Goal: Information Seeking & Learning: Learn about a topic

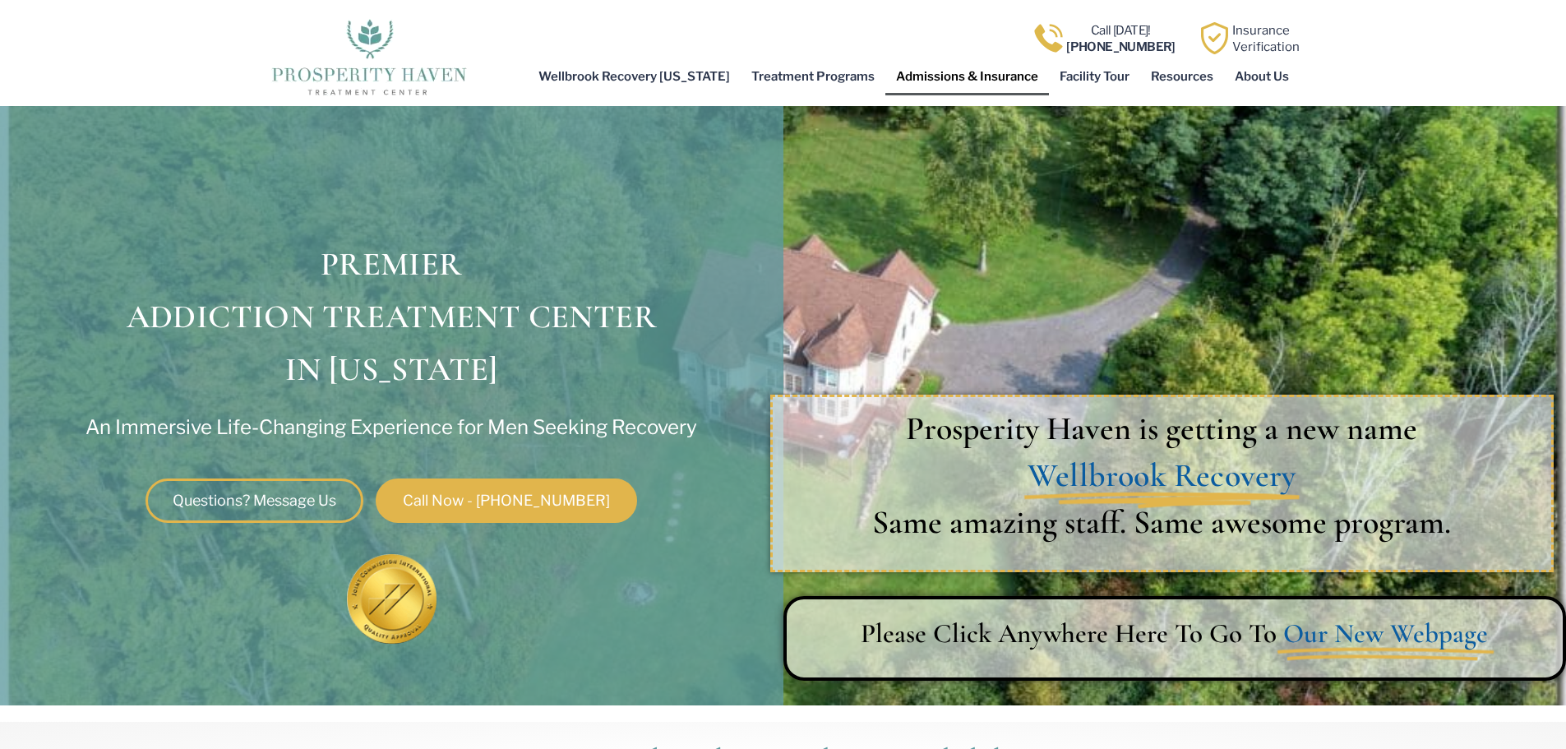
click at [967, 75] on link "Admissions & Insurance" at bounding box center [967, 77] width 164 height 38
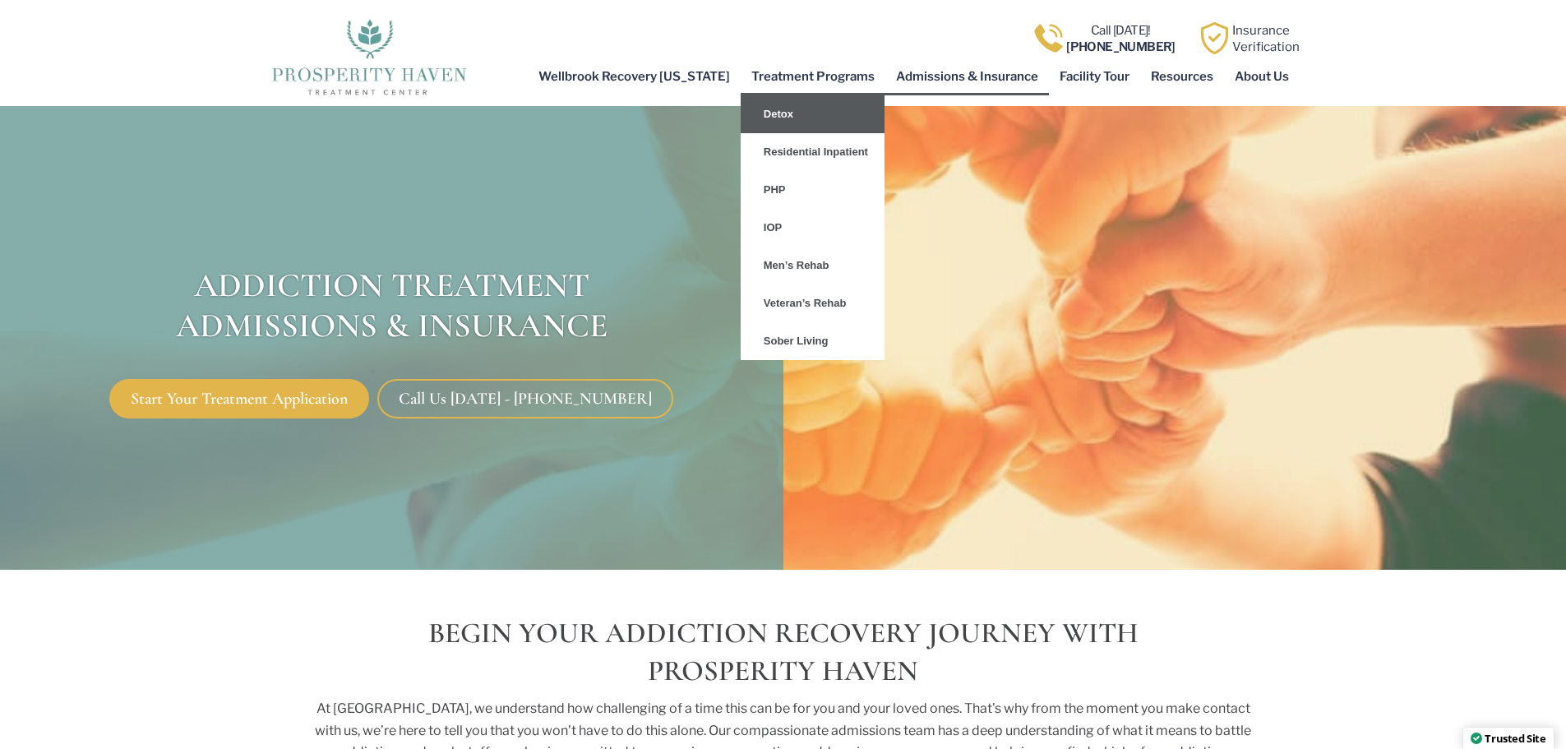
click at [774, 113] on link "Detox" at bounding box center [813, 114] width 144 height 38
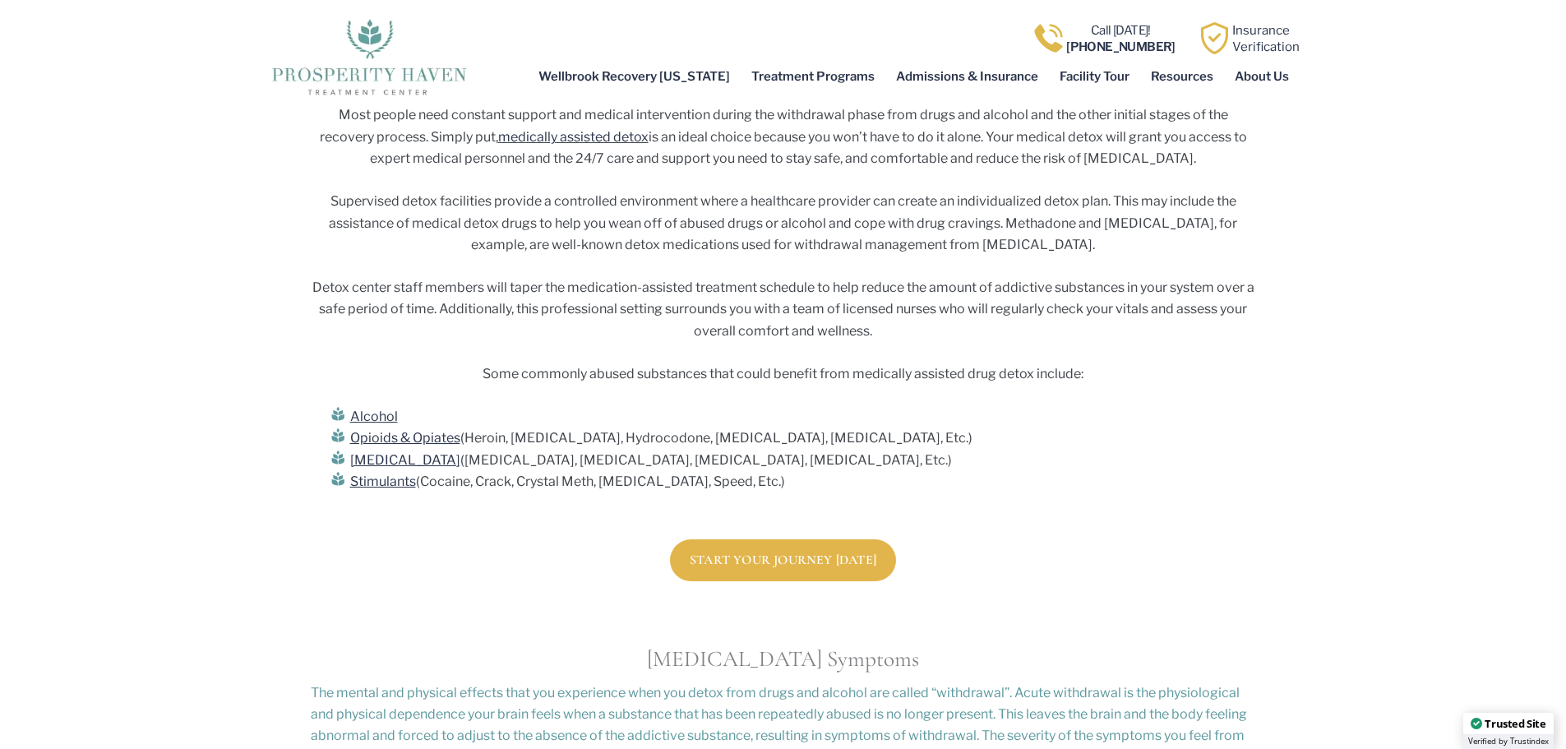
scroll to position [1644, 0]
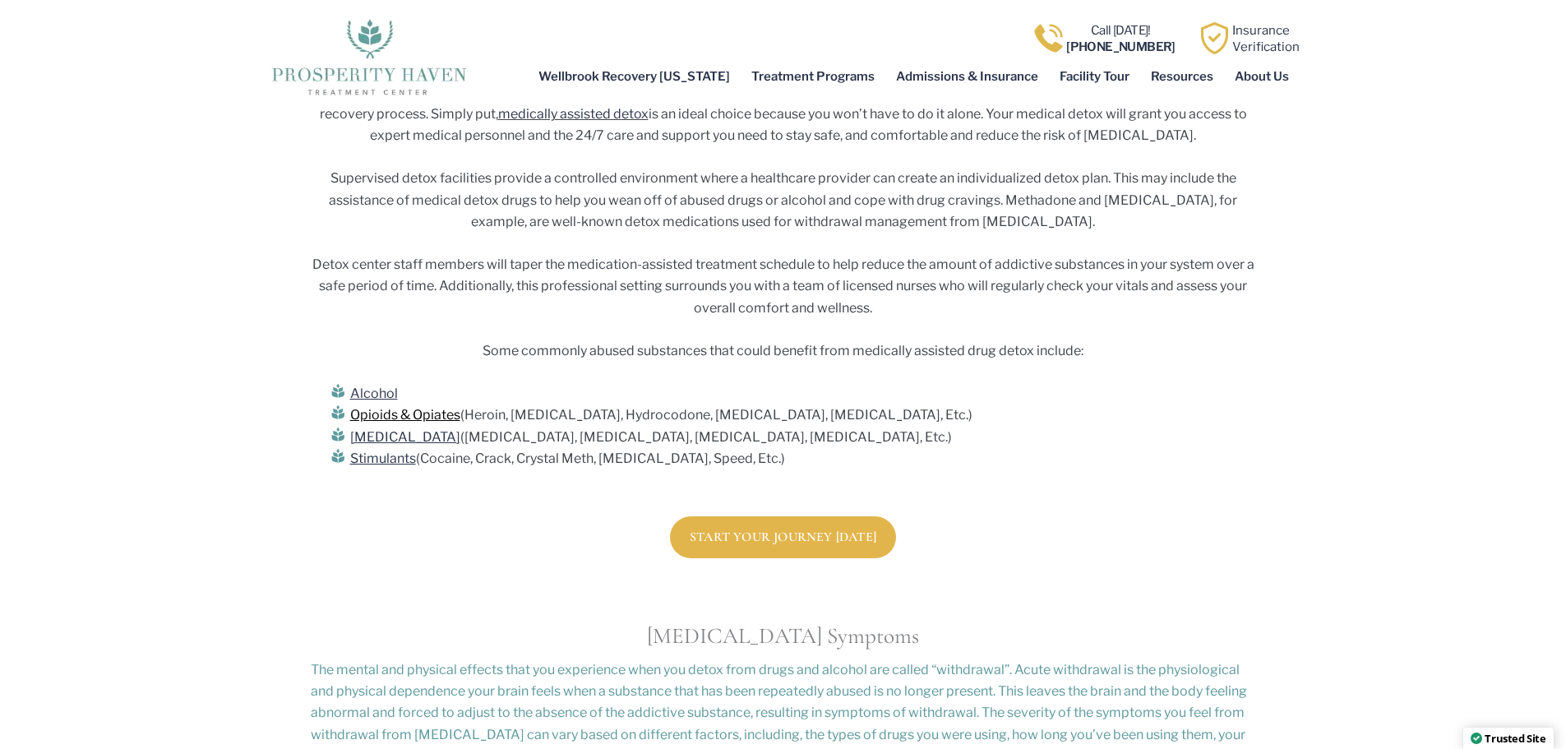
click at [427, 407] on link "Opioids & Opiates" at bounding box center [405, 415] width 110 height 16
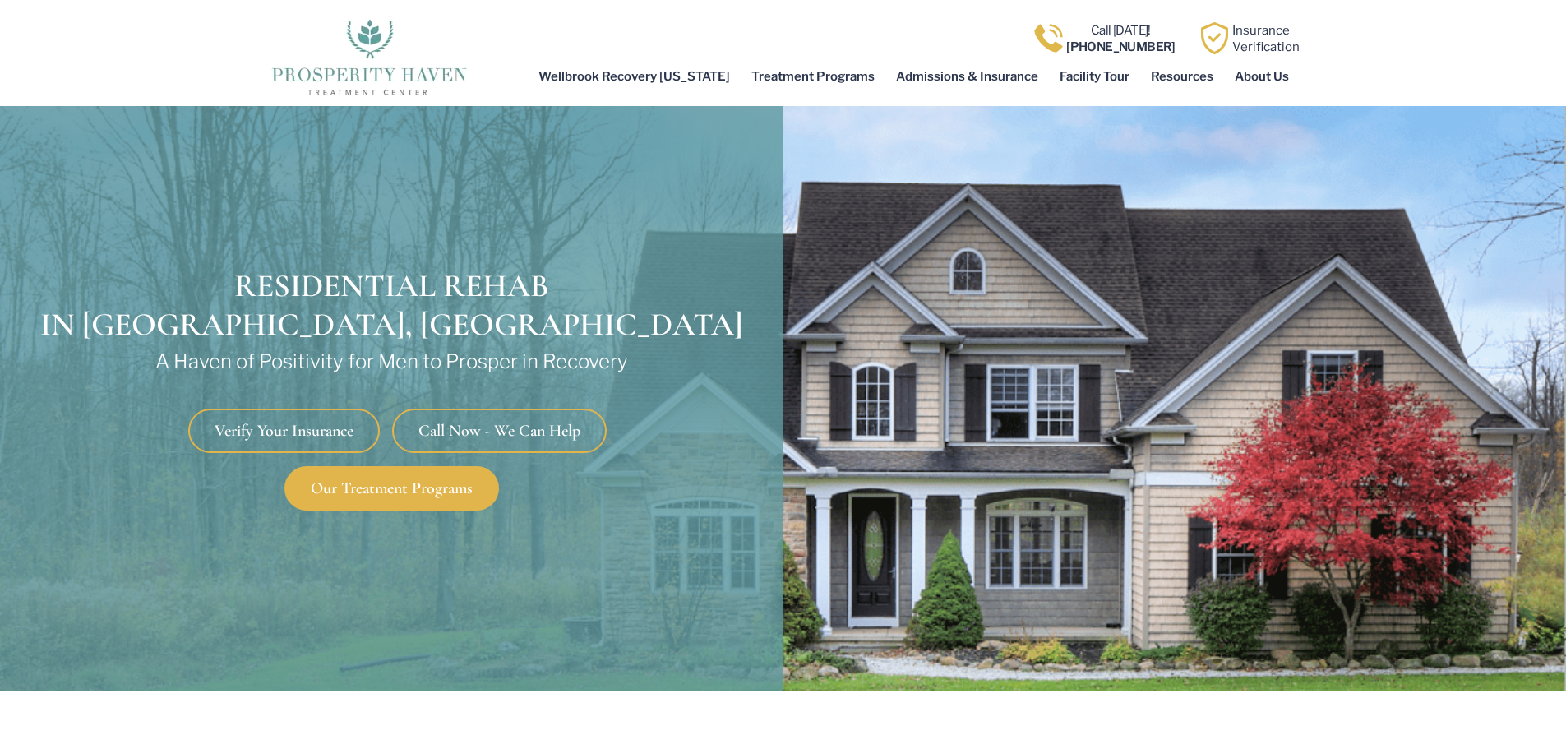
click at [336, 422] on span "Verify Your Insurance" at bounding box center [284, 430] width 139 height 16
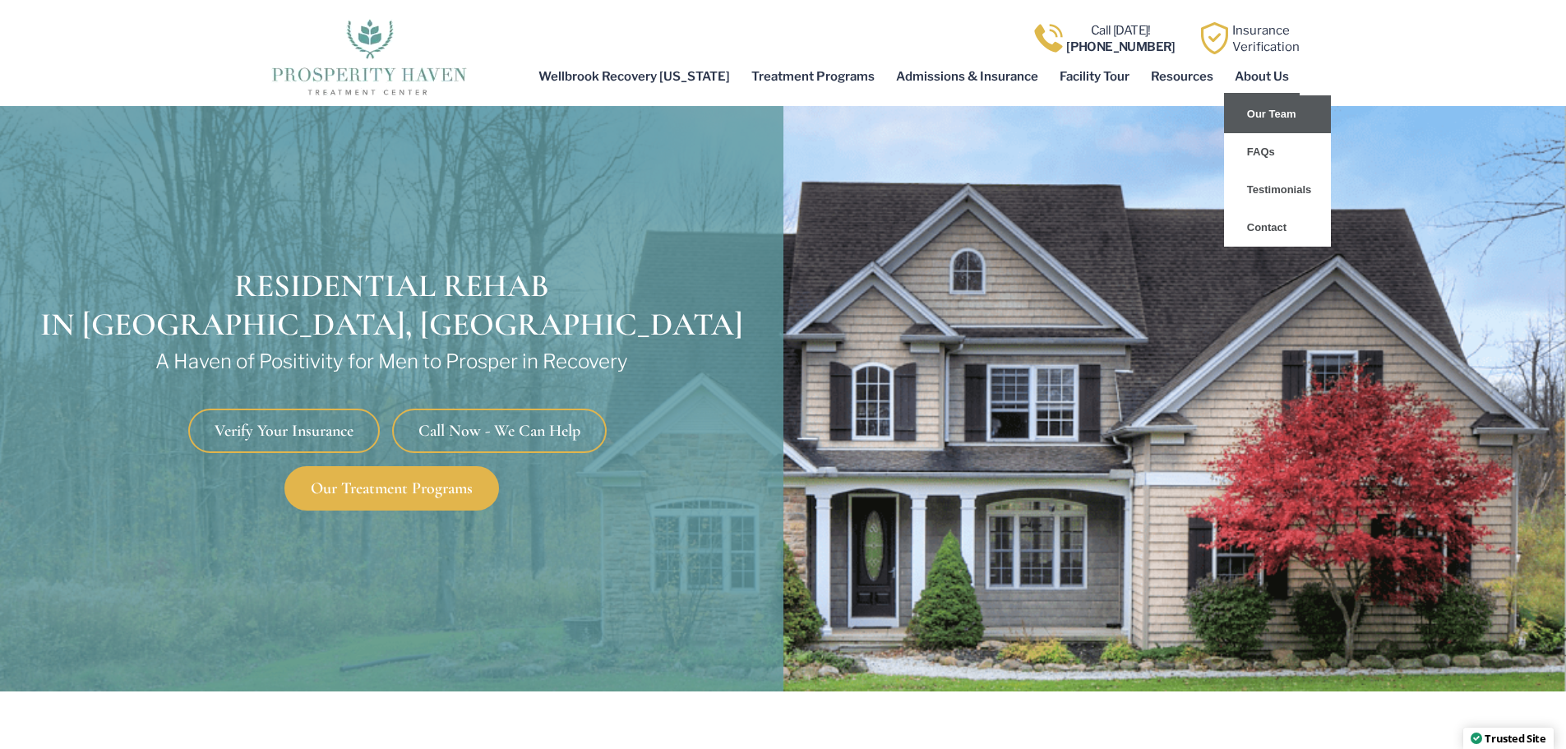
click at [1253, 112] on link "Our Team" at bounding box center [1277, 114] width 107 height 38
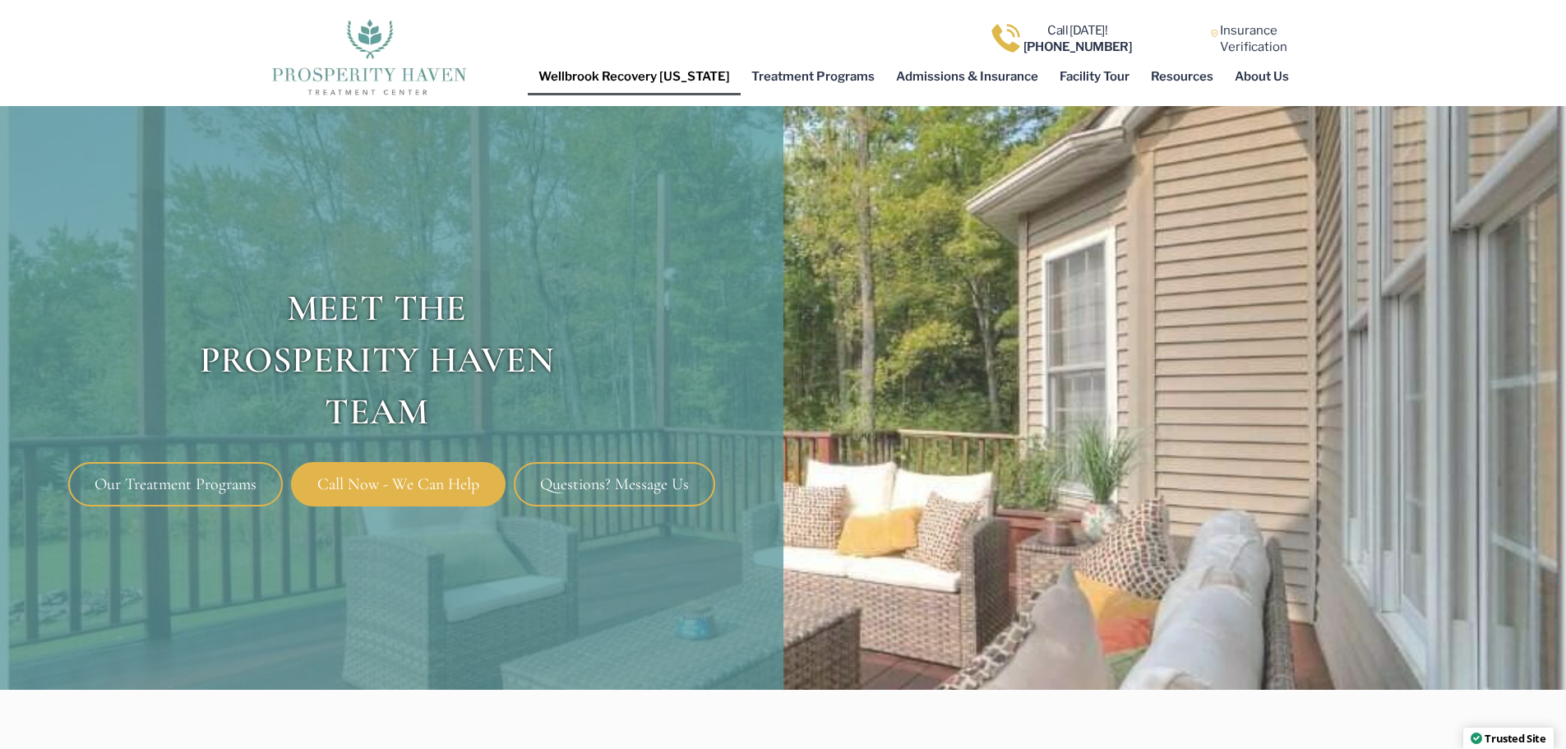
click at [599, 76] on link "Wellbrook Recovery [US_STATE]" at bounding box center [634, 77] width 213 height 38
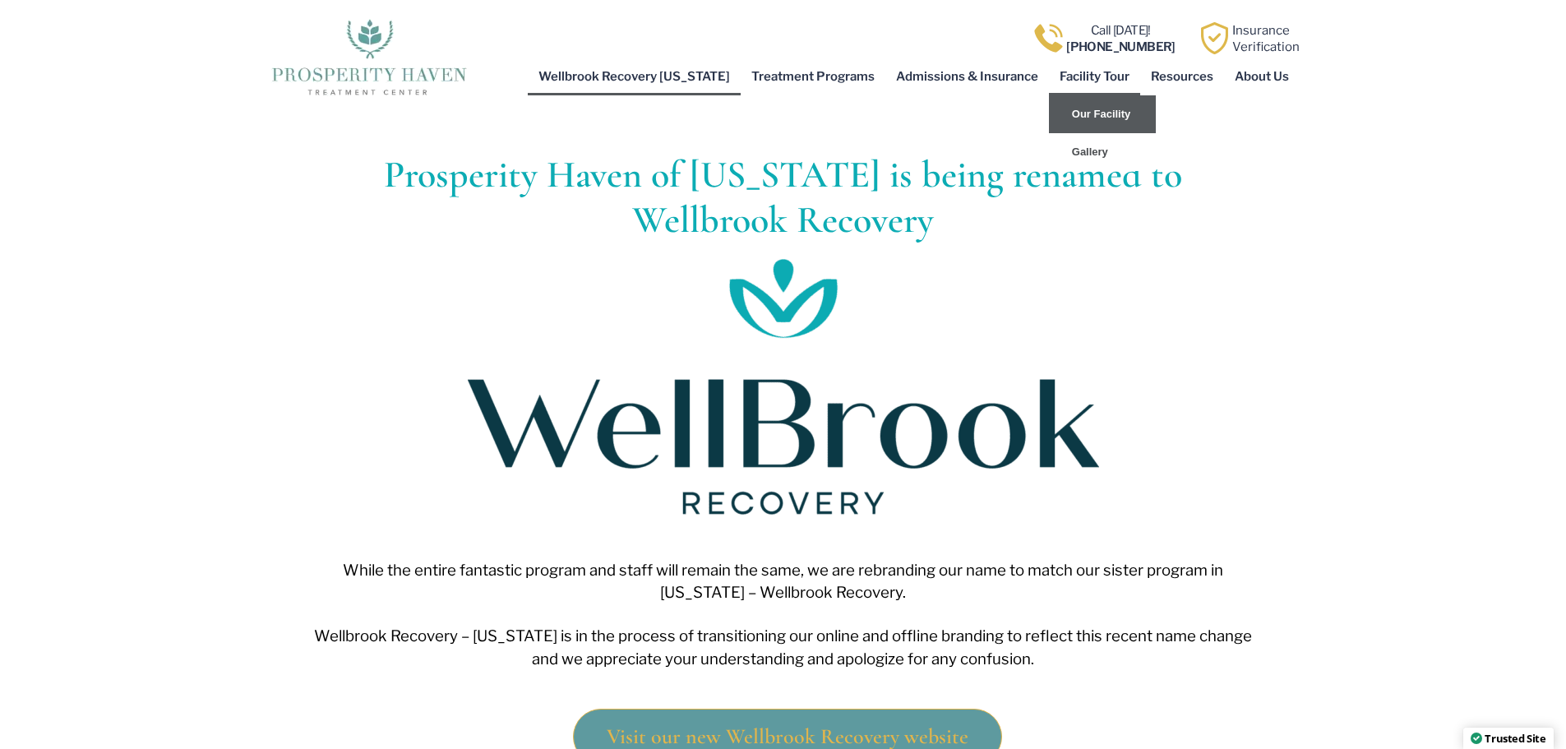
click at [1102, 112] on link "Our Facility" at bounding box center [1102, 114] width 107 height 38
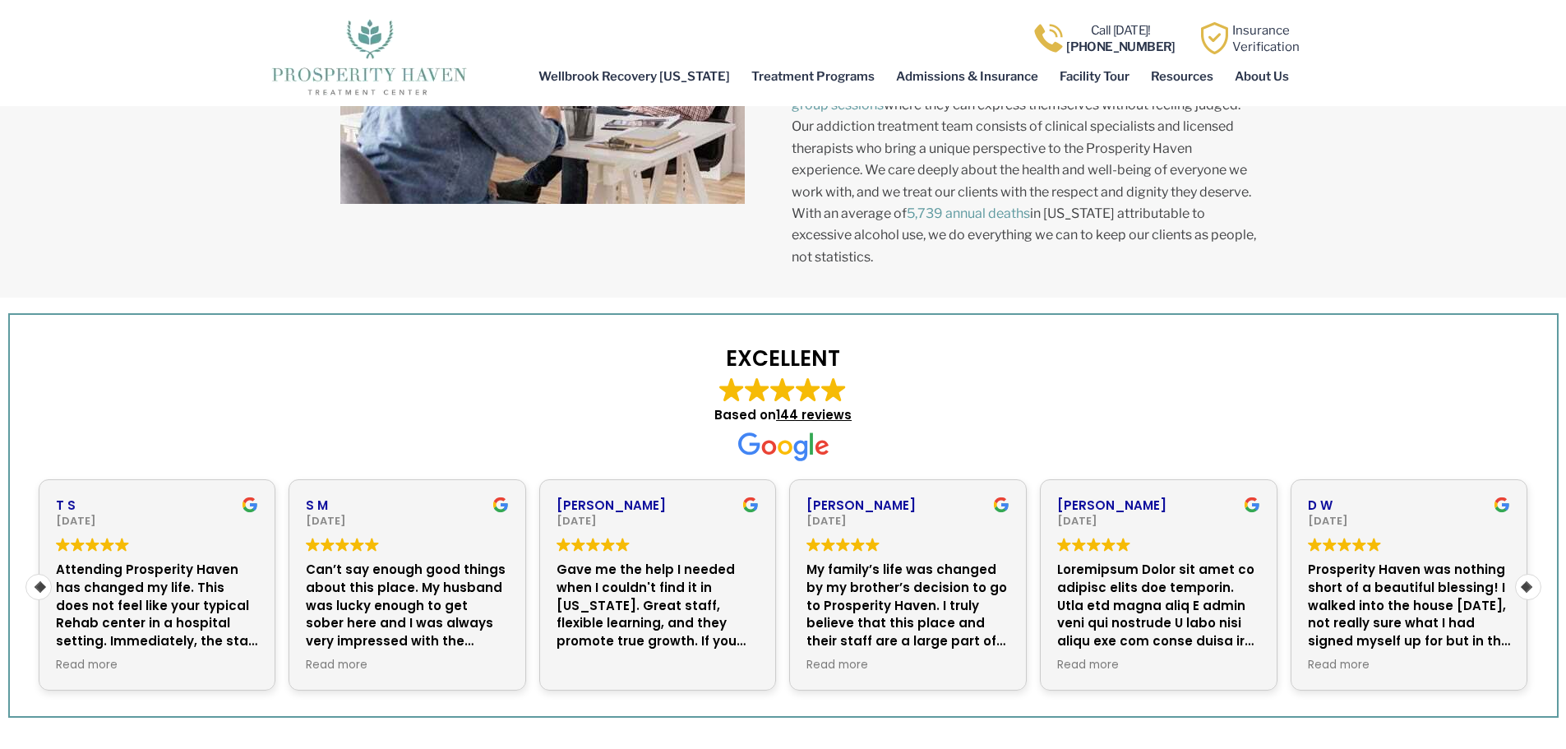
scroll to position [1233, 0]
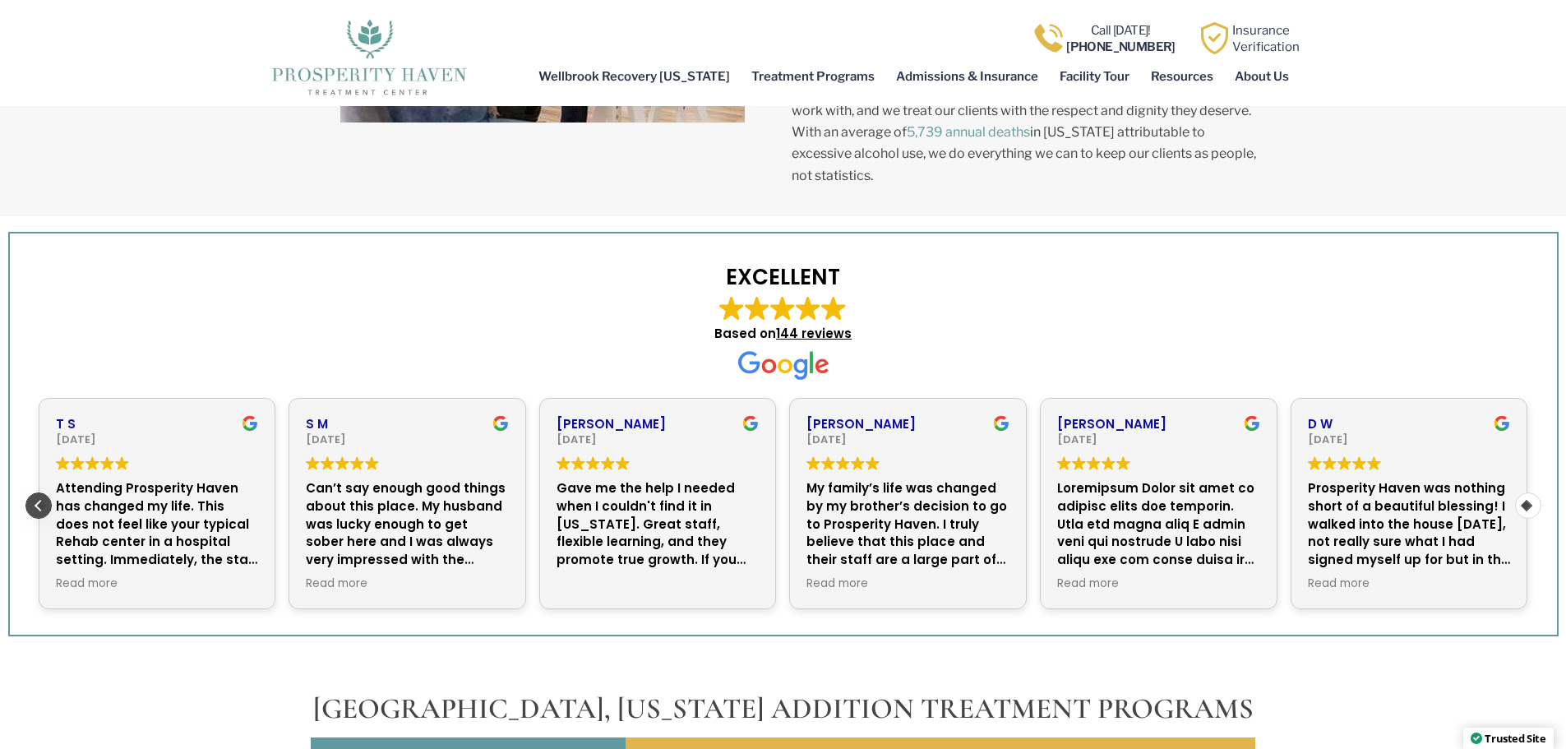
click at [40, 493] on div "Previous review" at bounding box center [38, 505] width 25 height 25
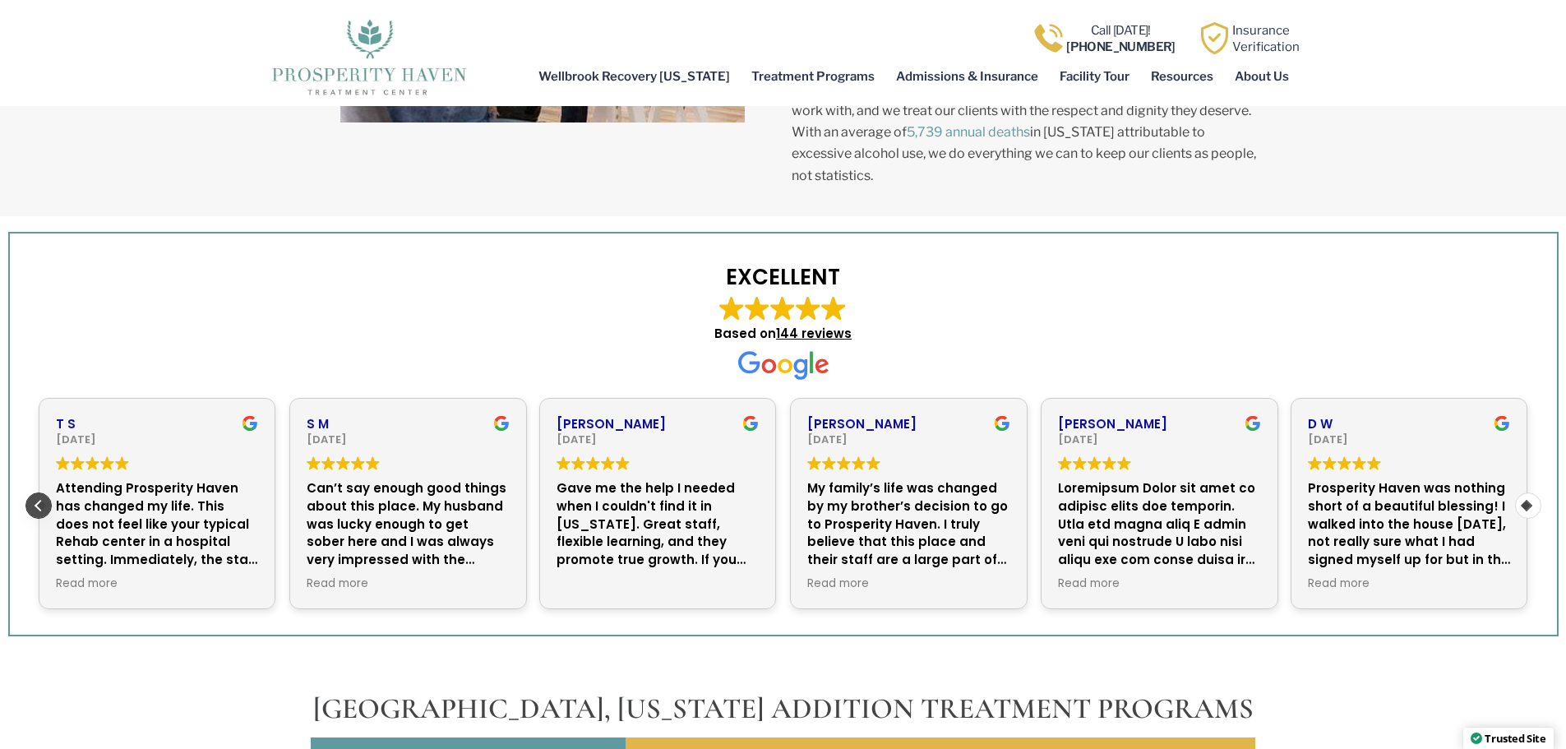
scroll to position [0, 250]
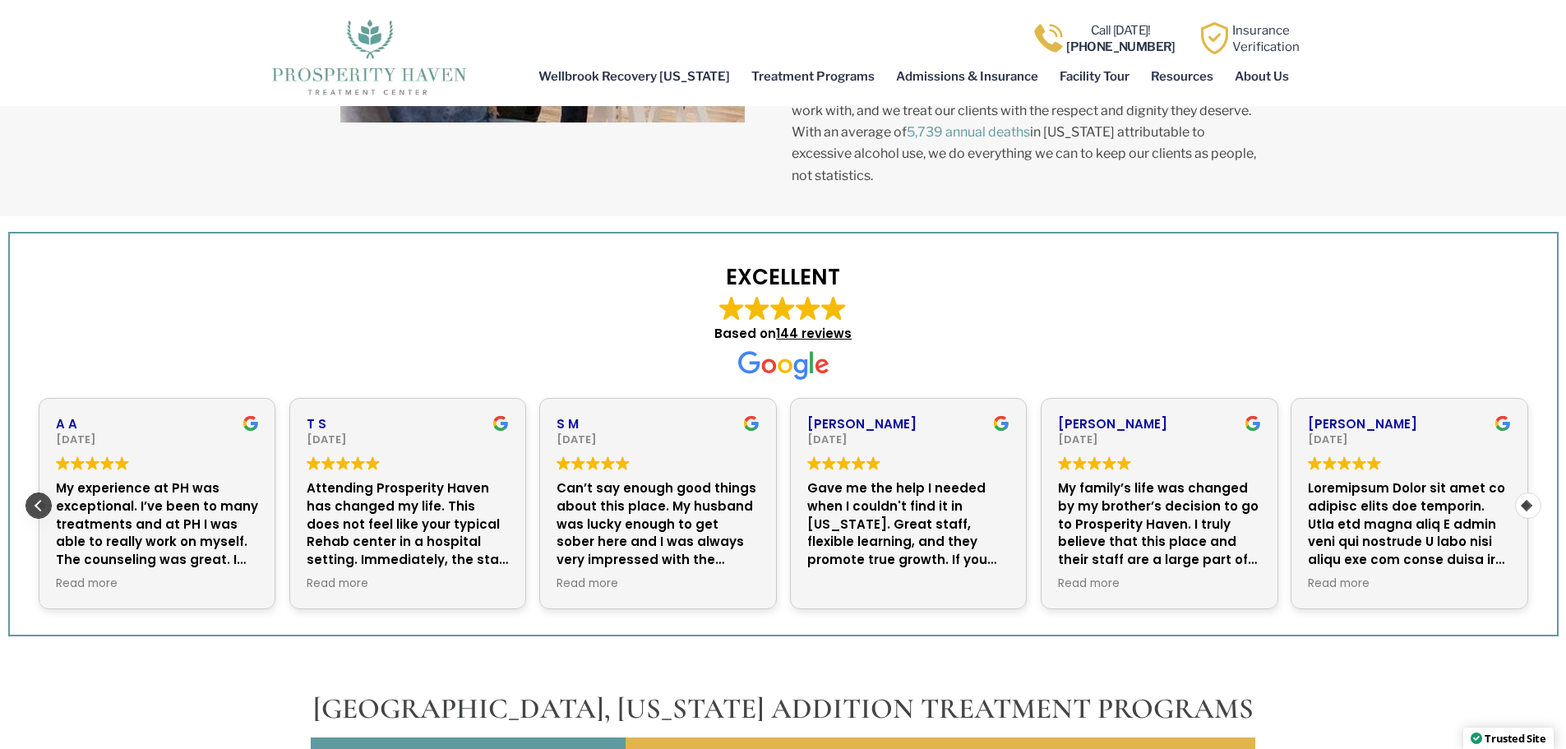
click at [40, 493] on div "Previous review" at bounding box center [38, 505] width 25 height 25
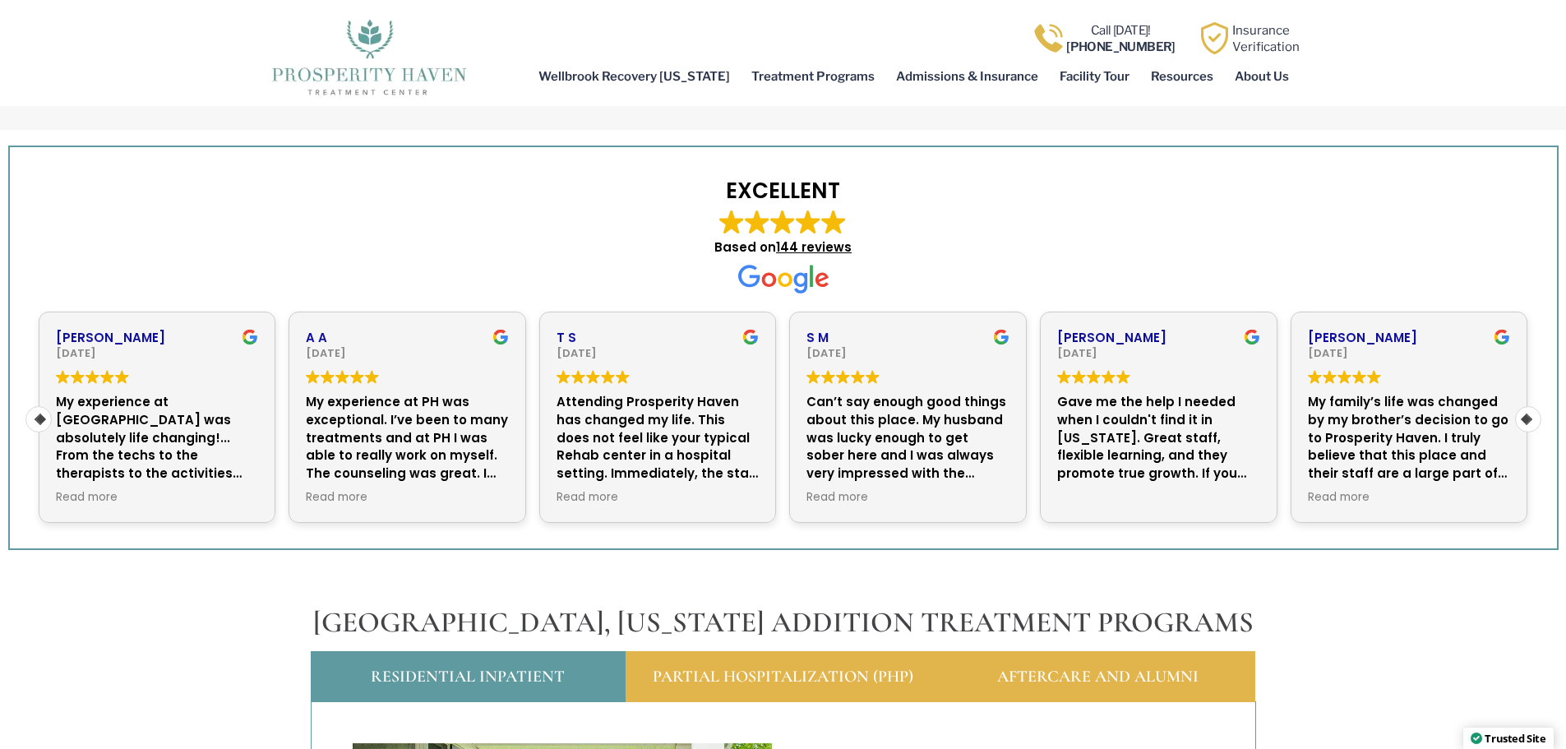
scroll to position [1315, 0]
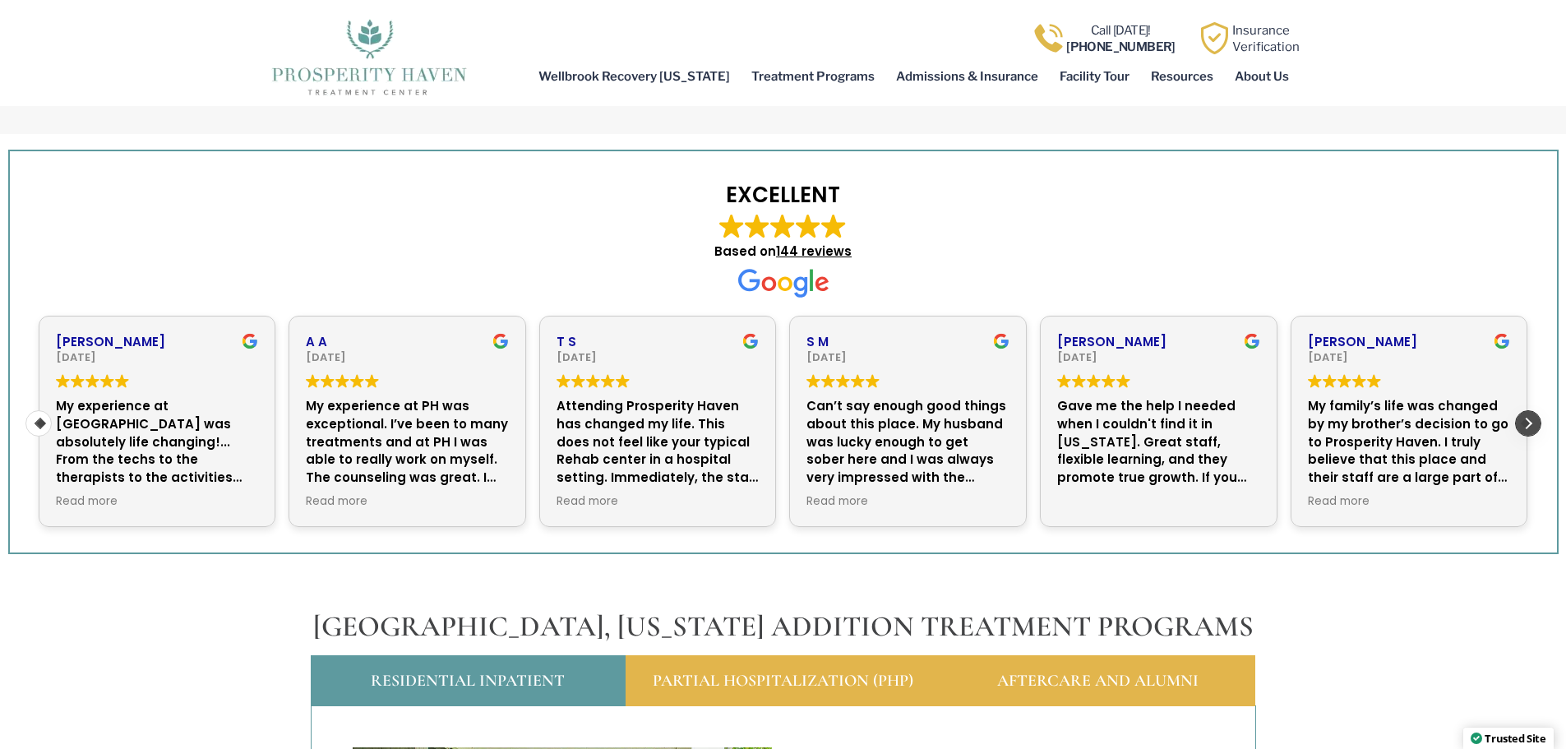
click at [1528, 411] on div "Next review" at bounding box center [1528, 423] width 25 height 25
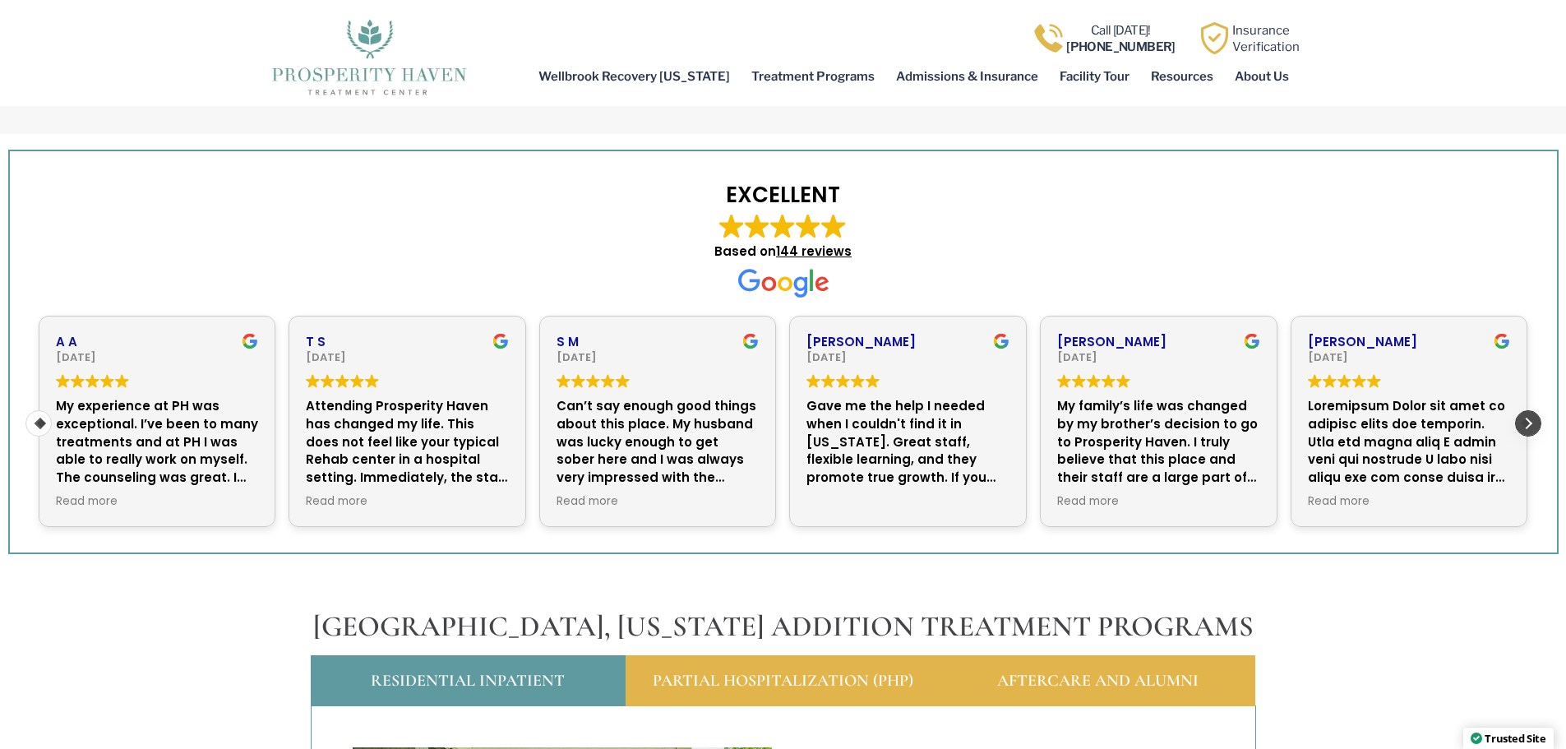
click at [1528, 411] on div "Next review" at bounding box center [1528, 423] width 25 height 25
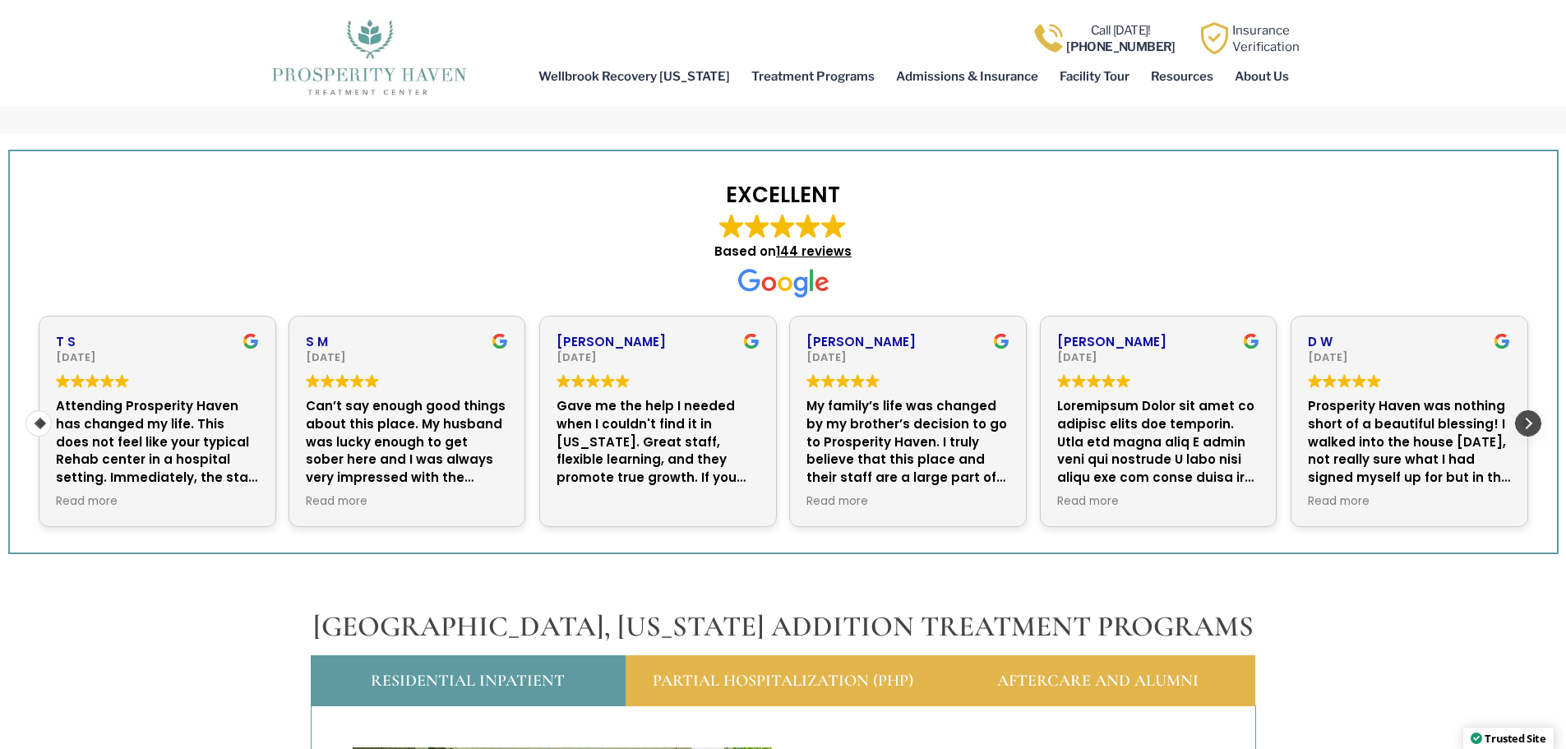
click at [1528, 411] on div "Next review" at bounding box center [1528, 423] width 25 height 25
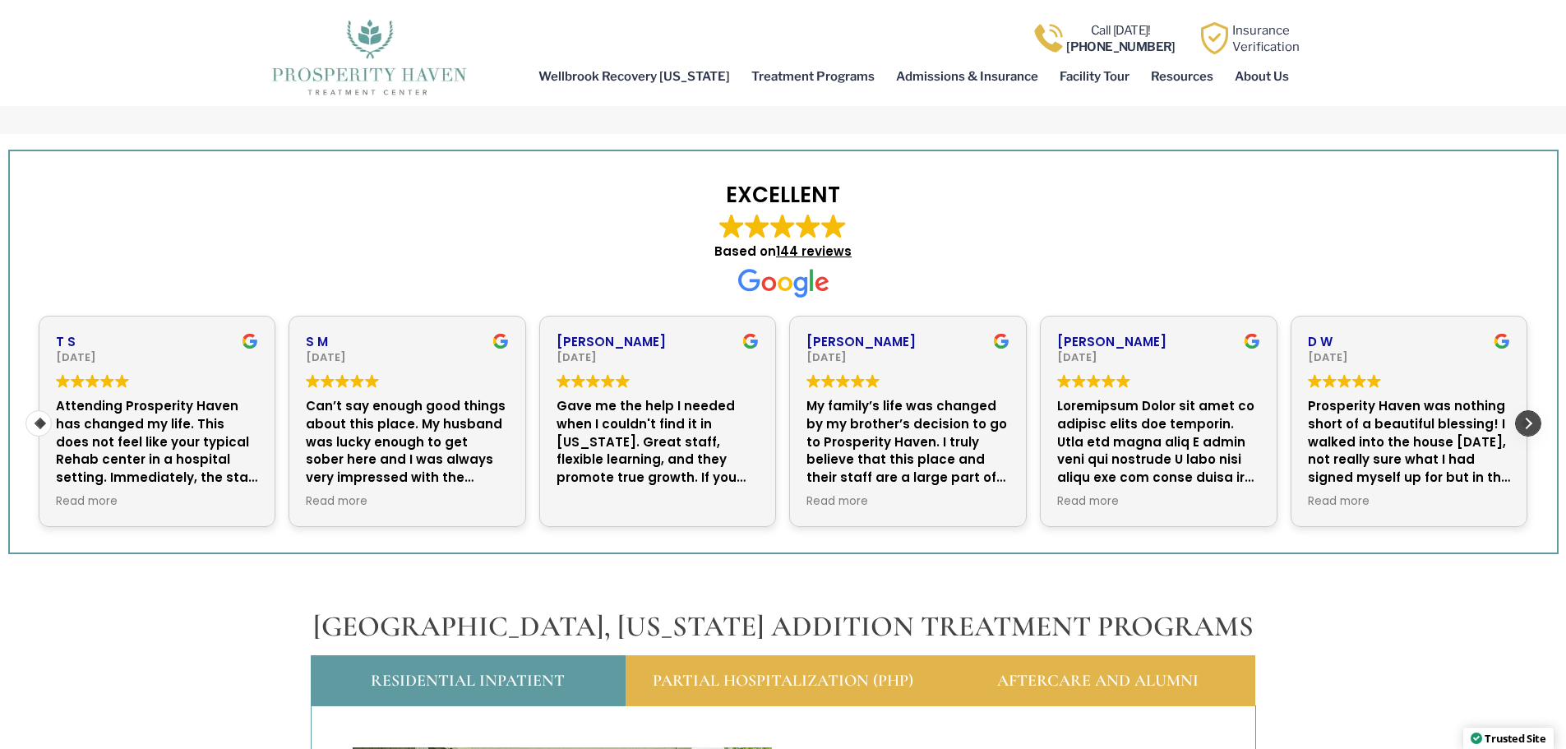
click at [1528, 411] on div "Next review" at bounding box center [1528, 423] width 25 height 25
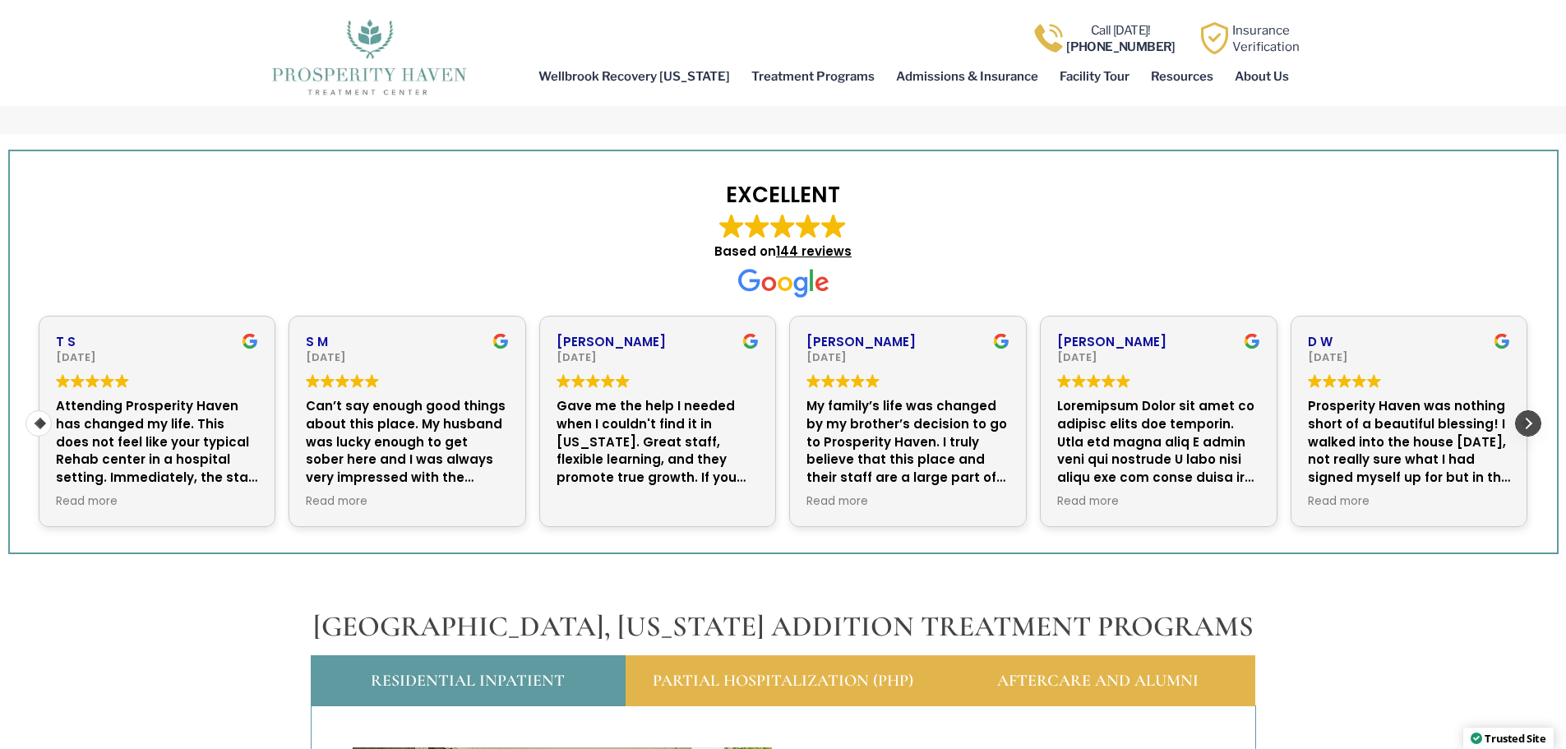
click at [1528, 411] on div "Next review" at bounding box center [1528, 423] width 25 height 25
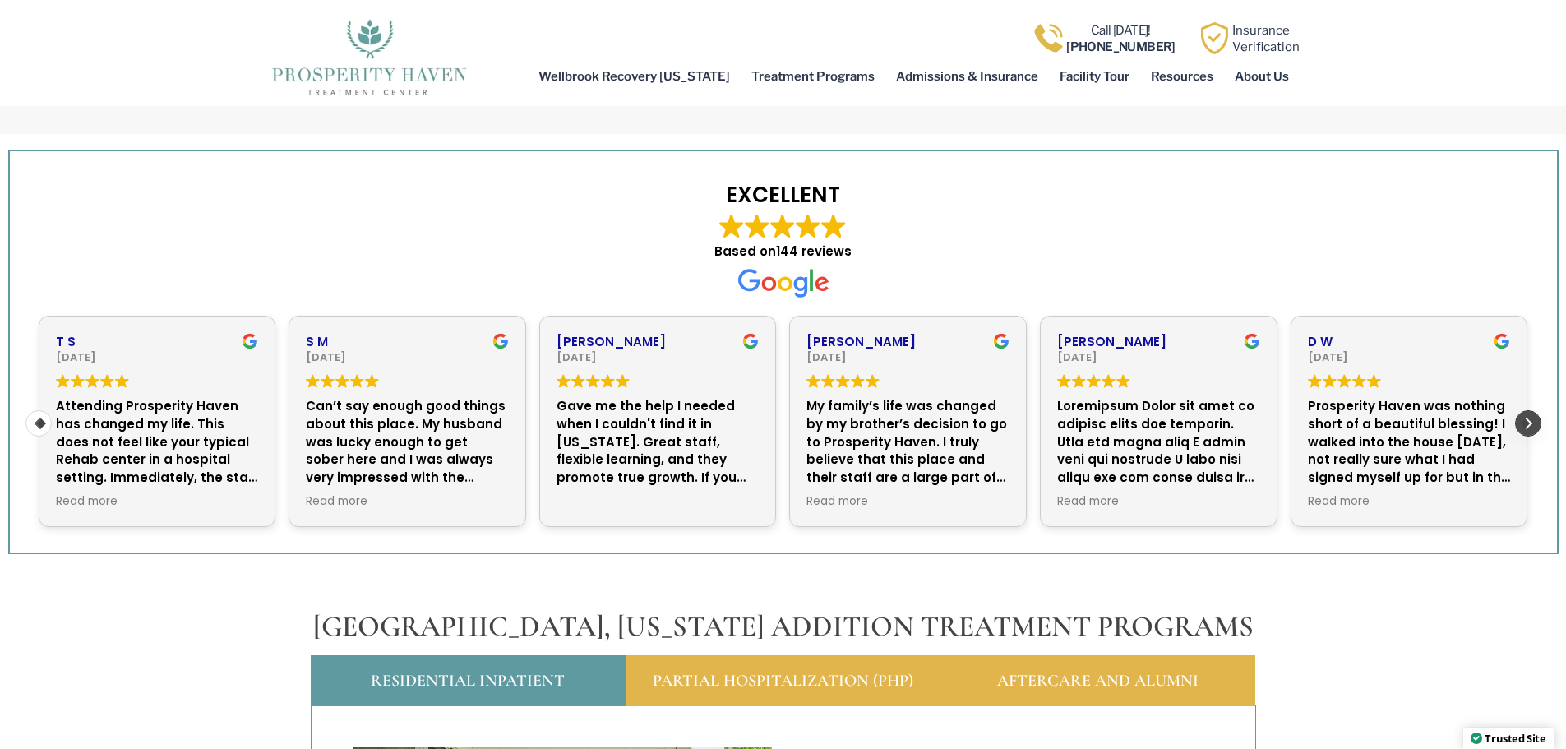
click at [1528, 411] on div "Next review" at bounding box center [1528, 423] width 25 height 25
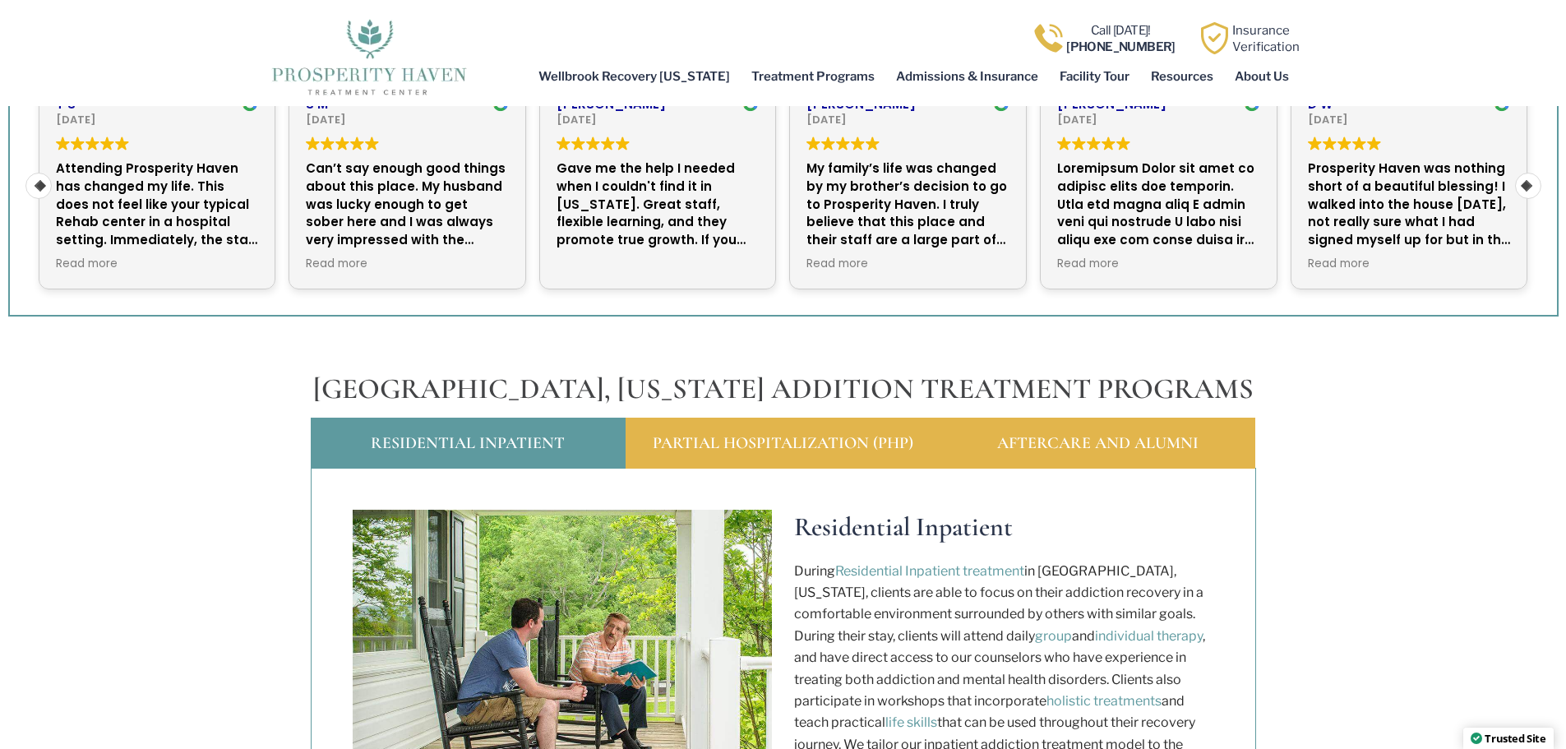
scroll to position [1562, 0]
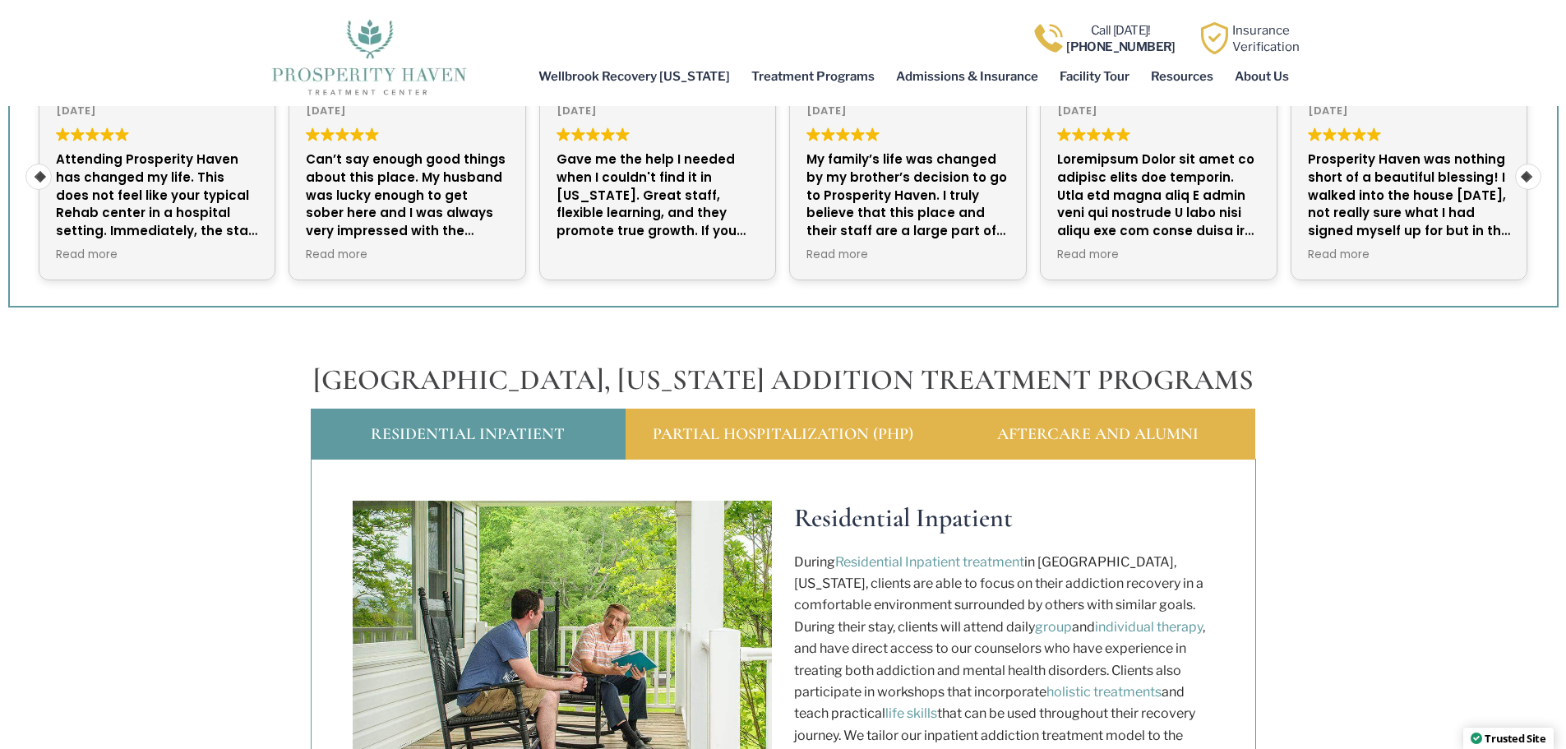
click at [506, 408] on div "Residential Inpatient" at bounding box center [468, 433] width 315 height 51
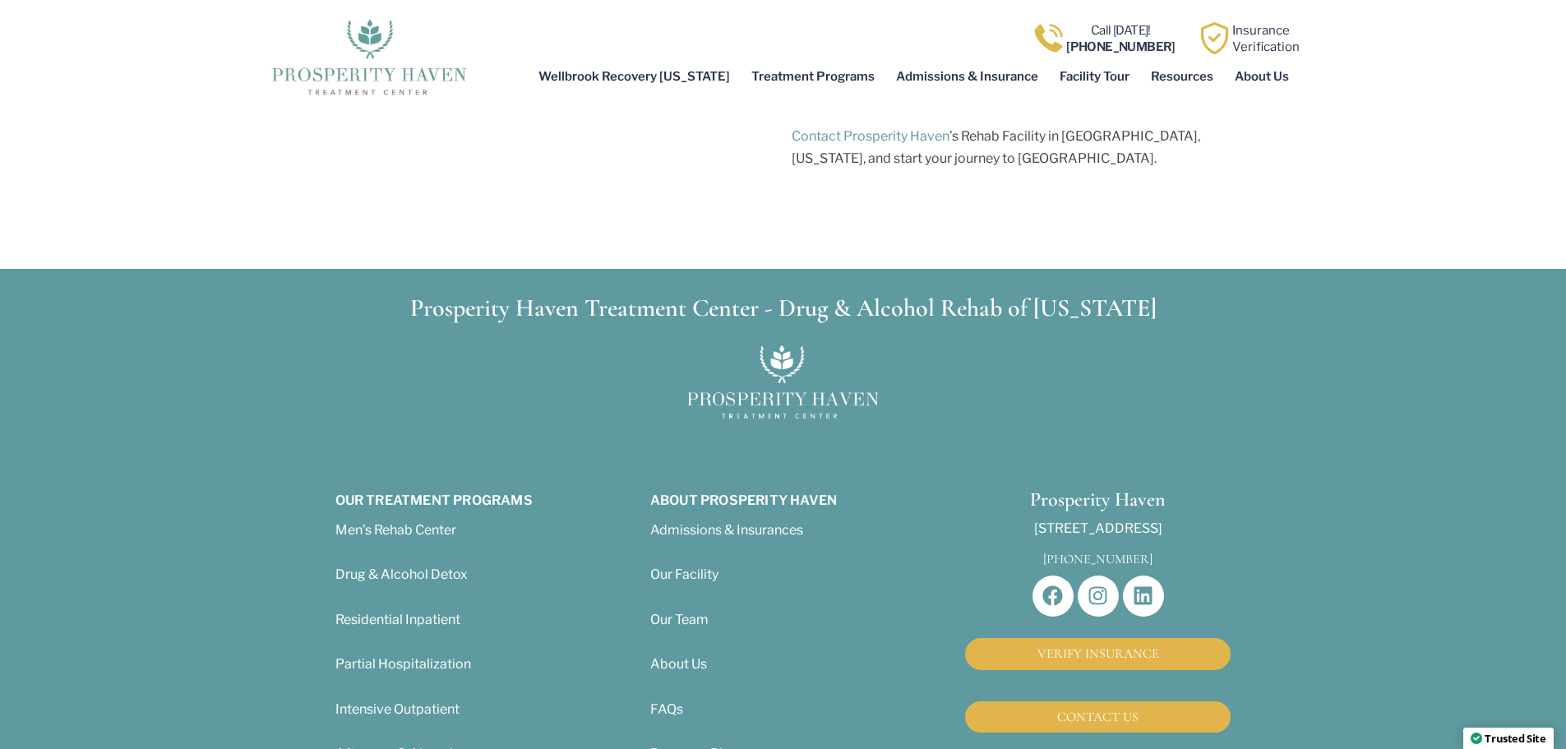
scroll to position [6000, 0]
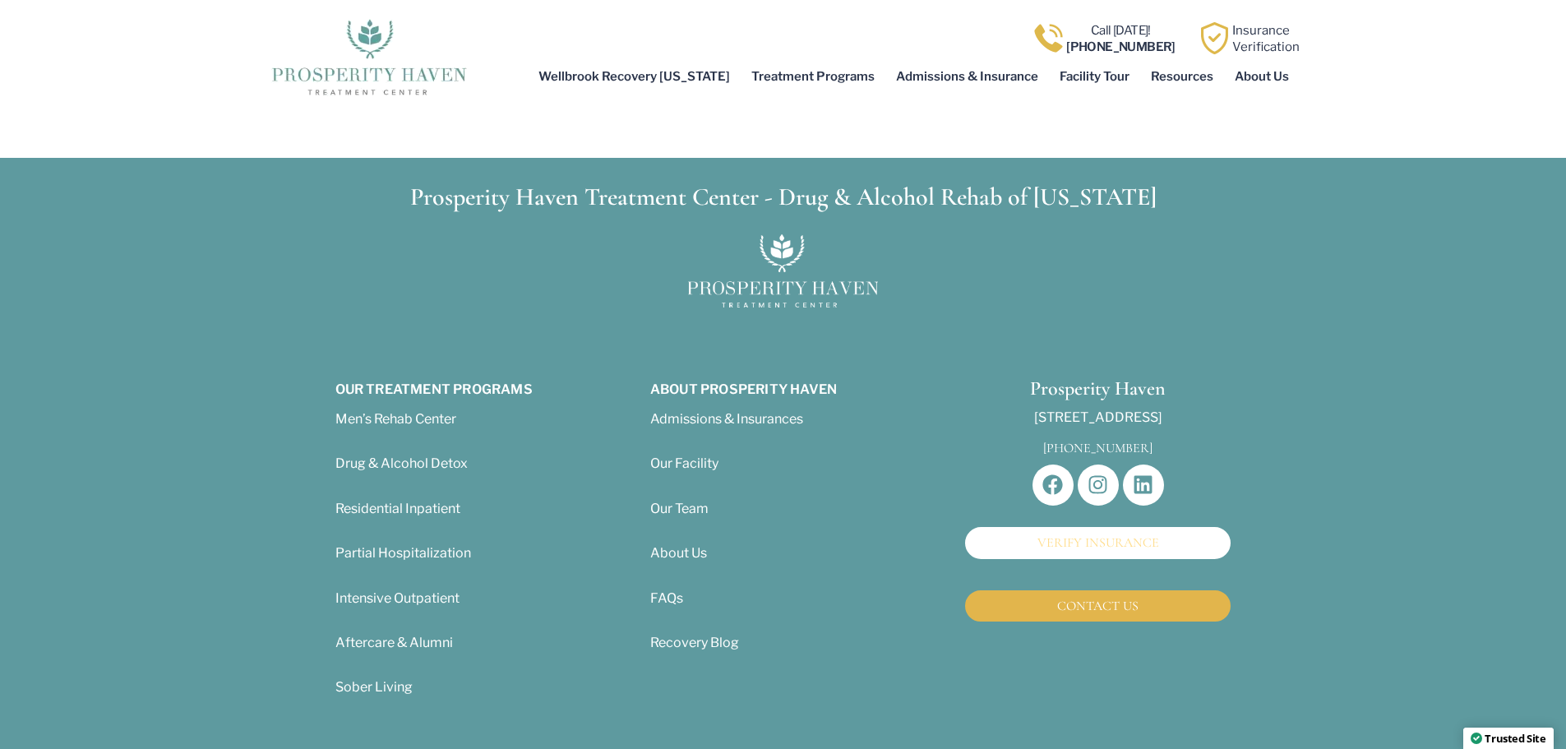
click at [1113, 527] on link "VERIFY INSURANCE" at bounding box center [1097, 542] width 265 height 31
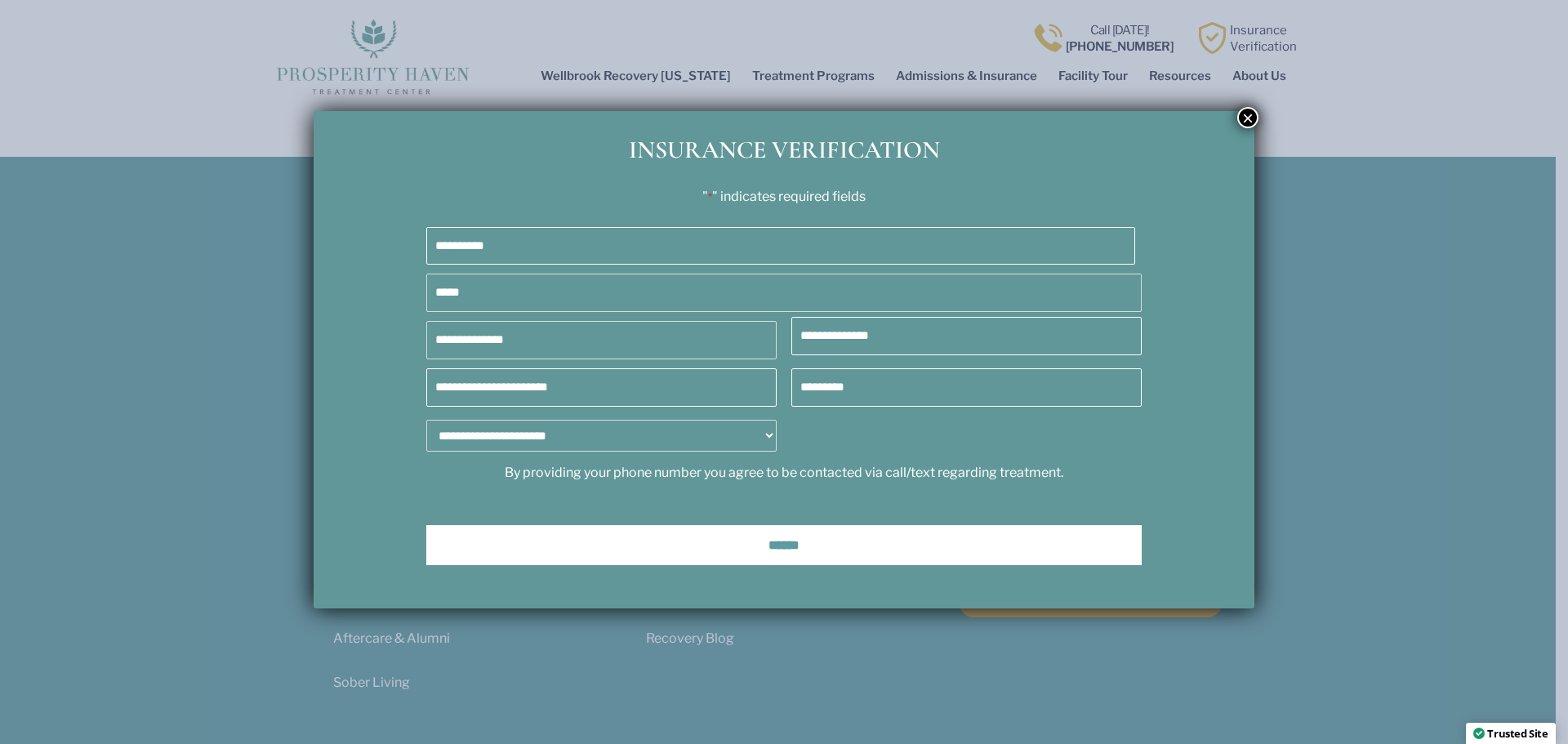
click at [768, 435] on select "**********" at bounding box center [601, 435] width 351 height 32
click at [1245, 117] on button "×" at bounding box center [1247, 117] width 21 height 21
